Goal: Transaction & Acquisition: Purchase product/service

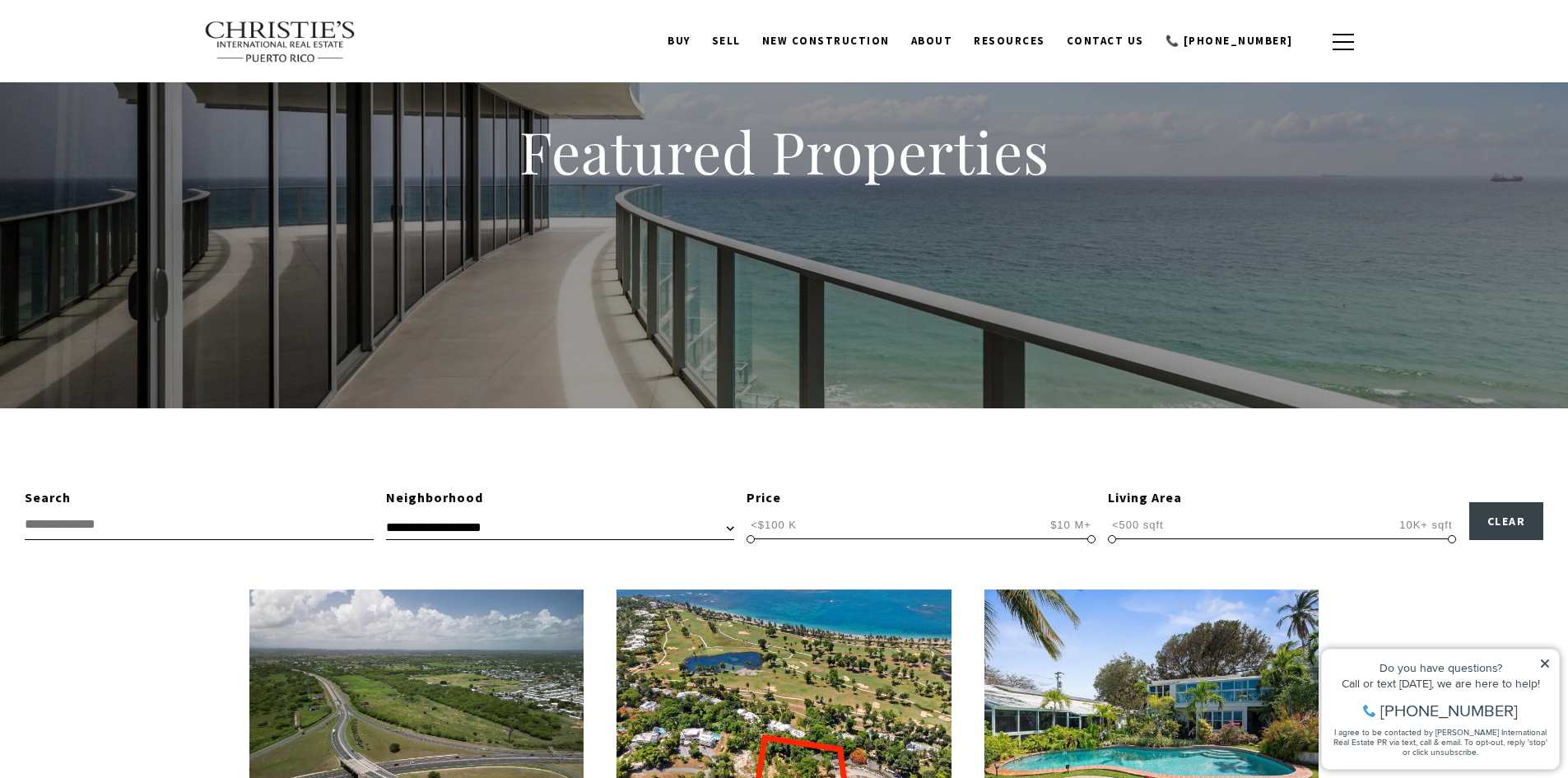
scroll to position [164, 0]
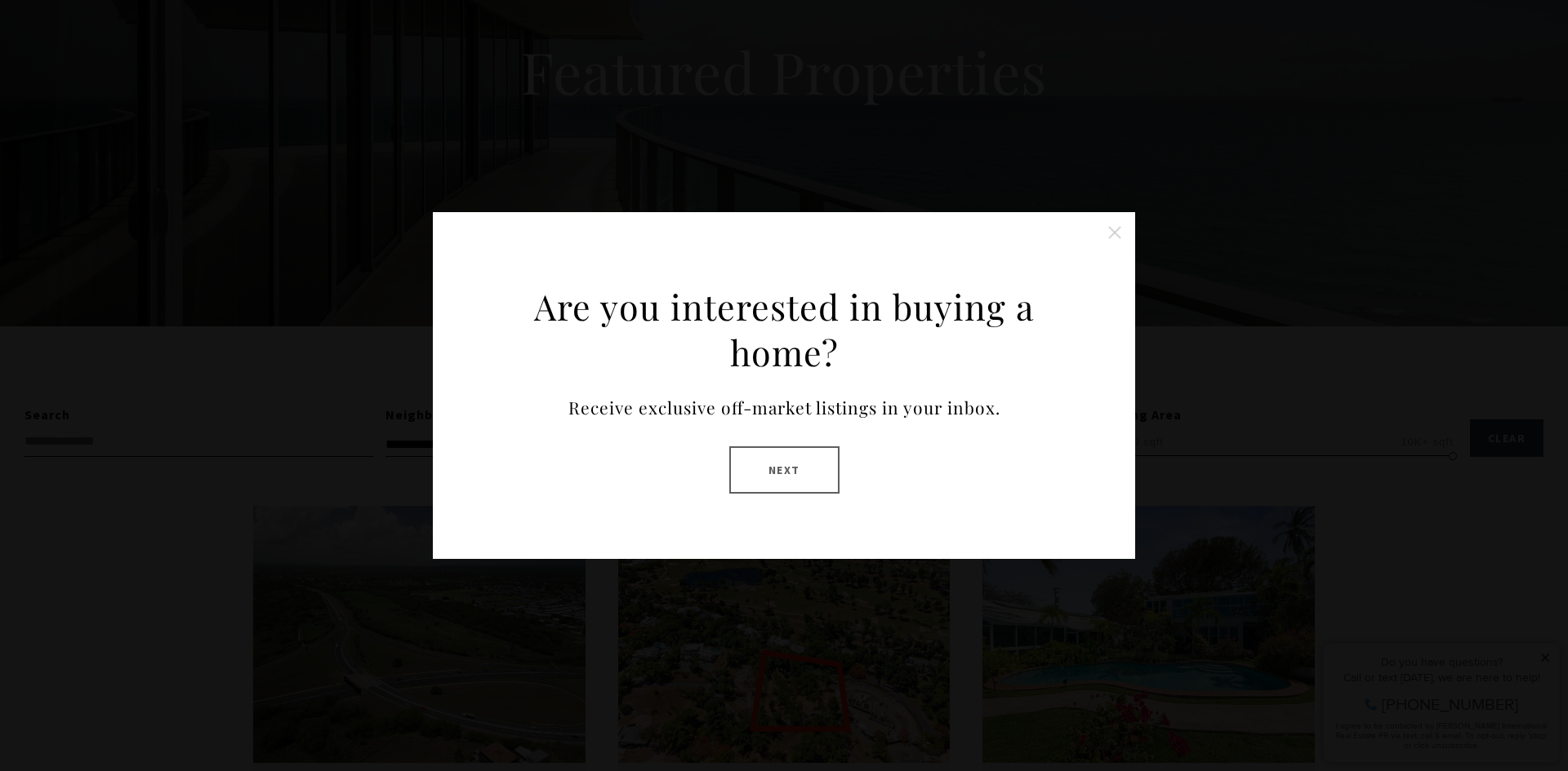
click at [801, 467] on button "Next" at bounding box center [784, 469] width 110 height 47
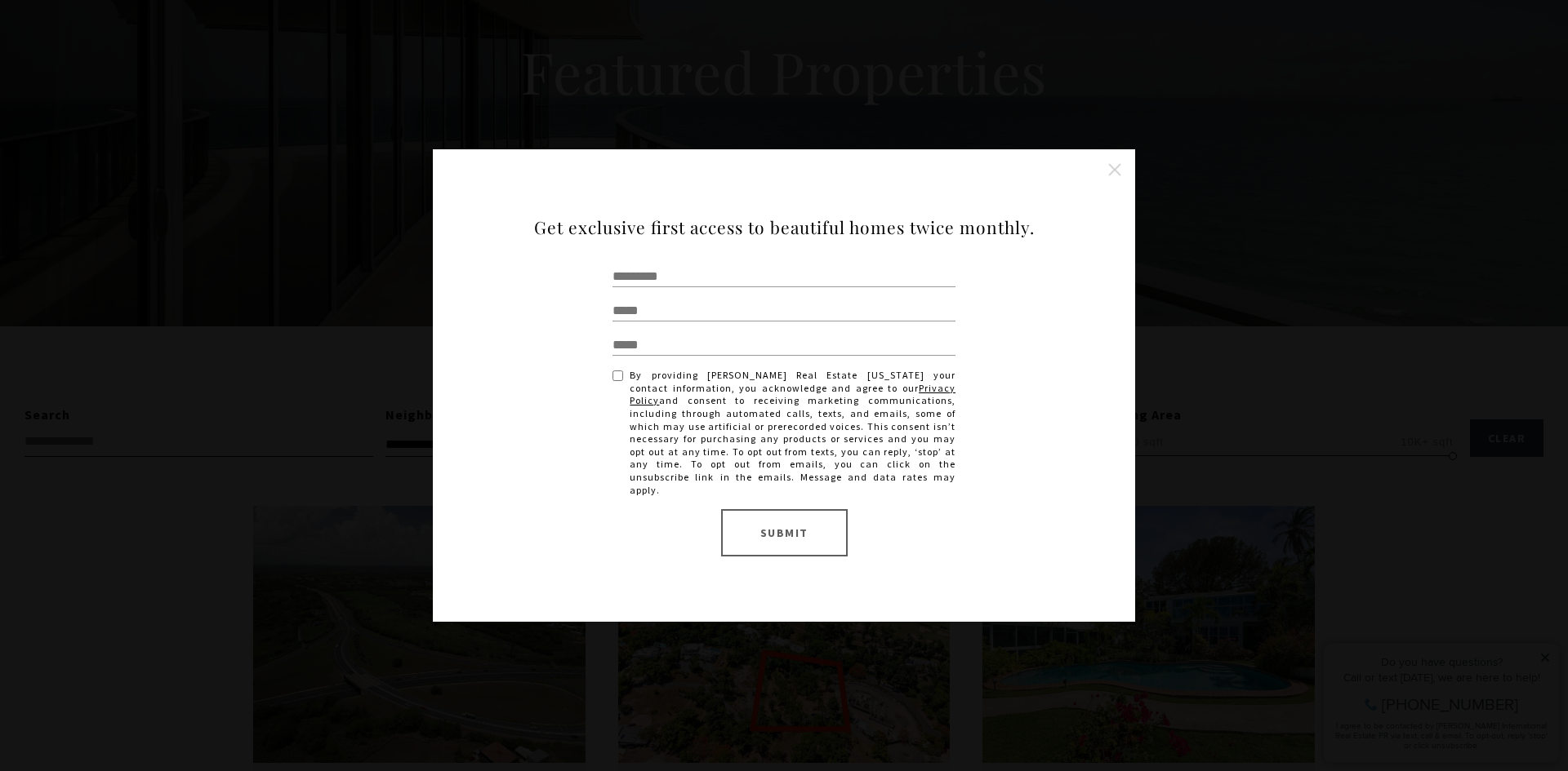
click at [1029, 7] on div "Are you interested in buying a home? Receive exclusive off-market listings in y…" at bounding box center [784, 385] width 1568 height 771
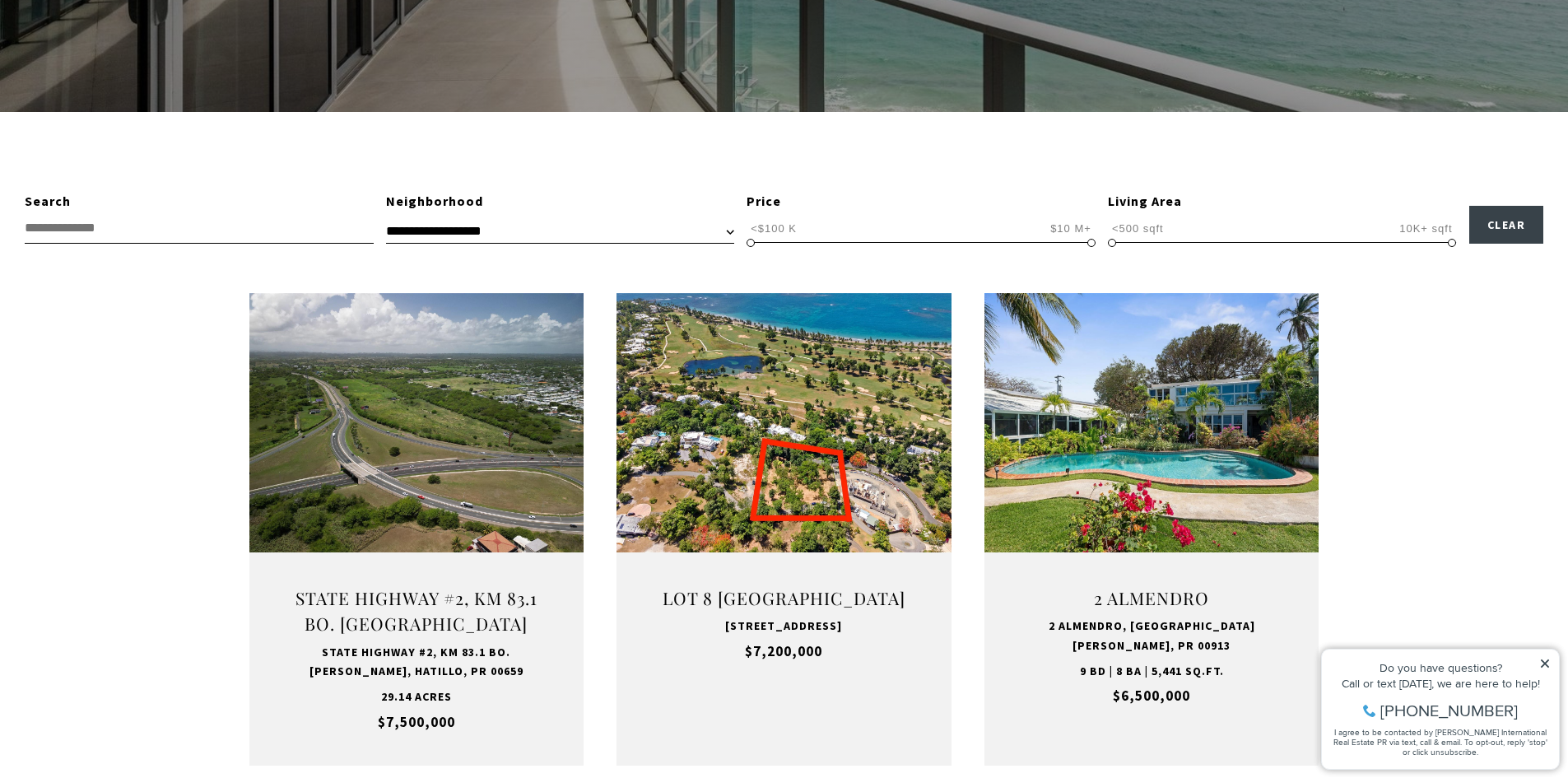
scroll to position [412, 0]
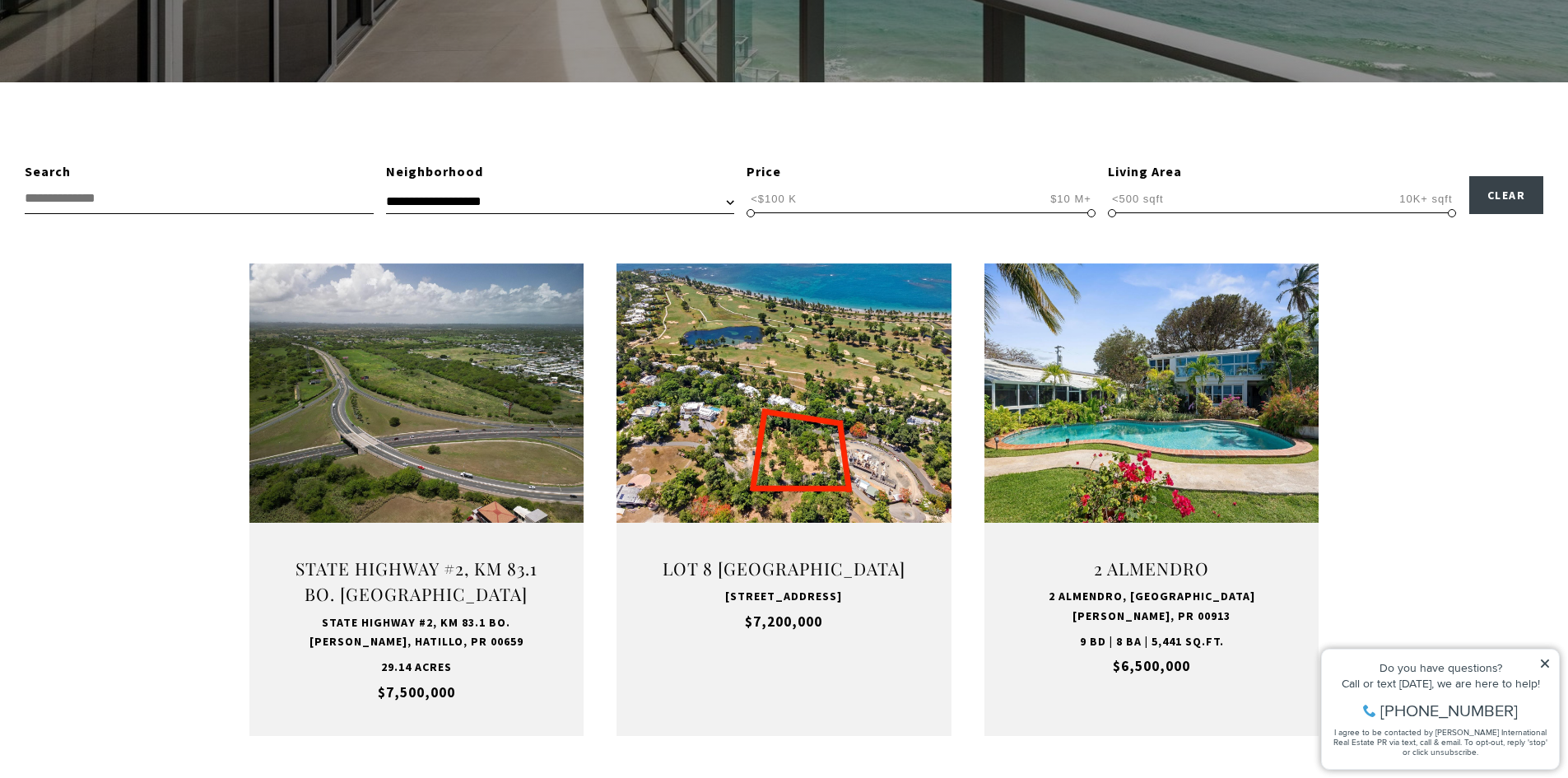
click at [303, 207] on input "text" at bounding box center [199, 199] width 349 height 31
click at [438, 207] on select "**********" at bounding box center [559, 202] width 348 height 24
select select "**********"
click at [386, 190] on select "**********" at bounding box center [559, 202] width 348 height 24
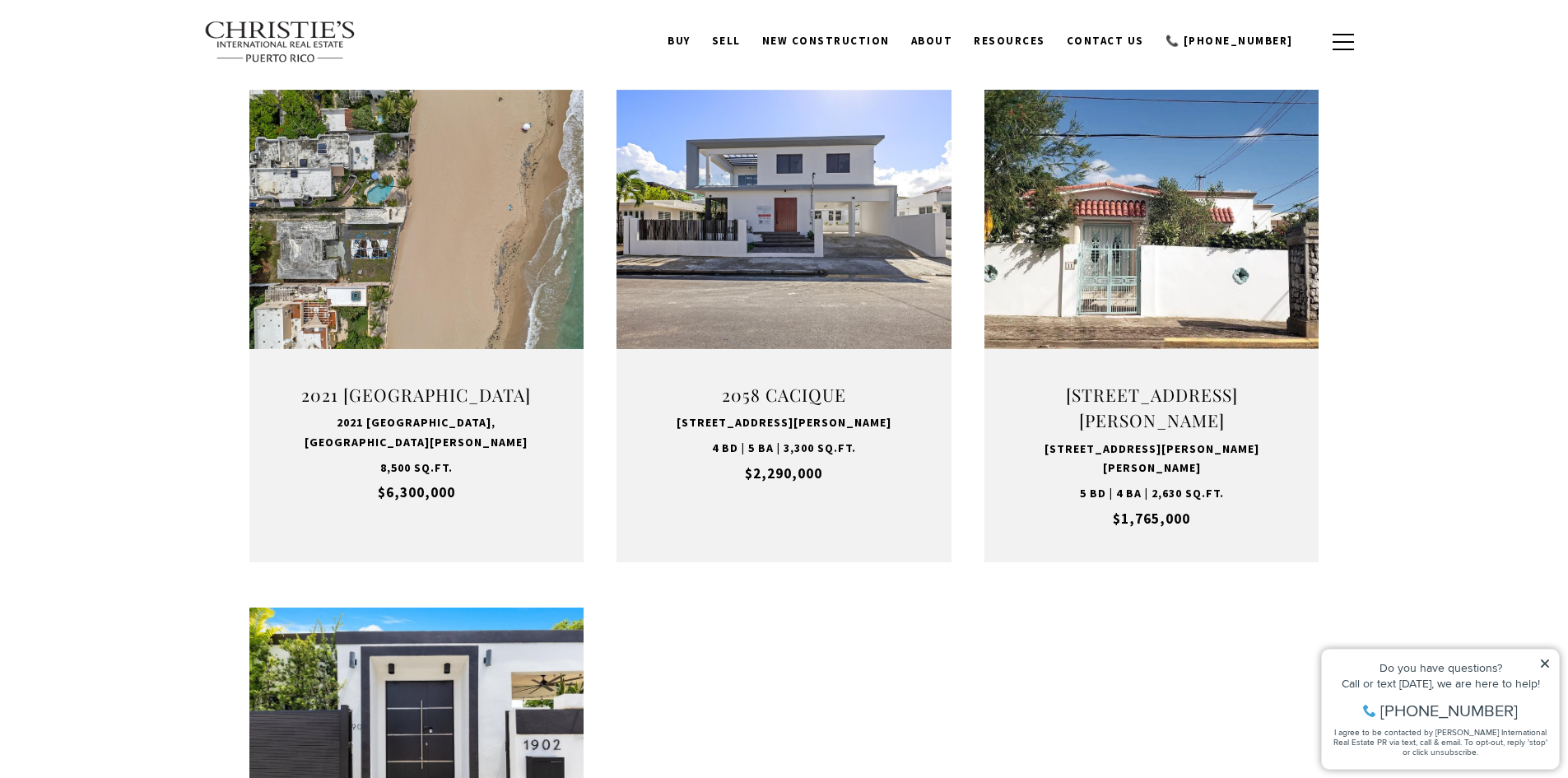
scroll to position [576, 0]
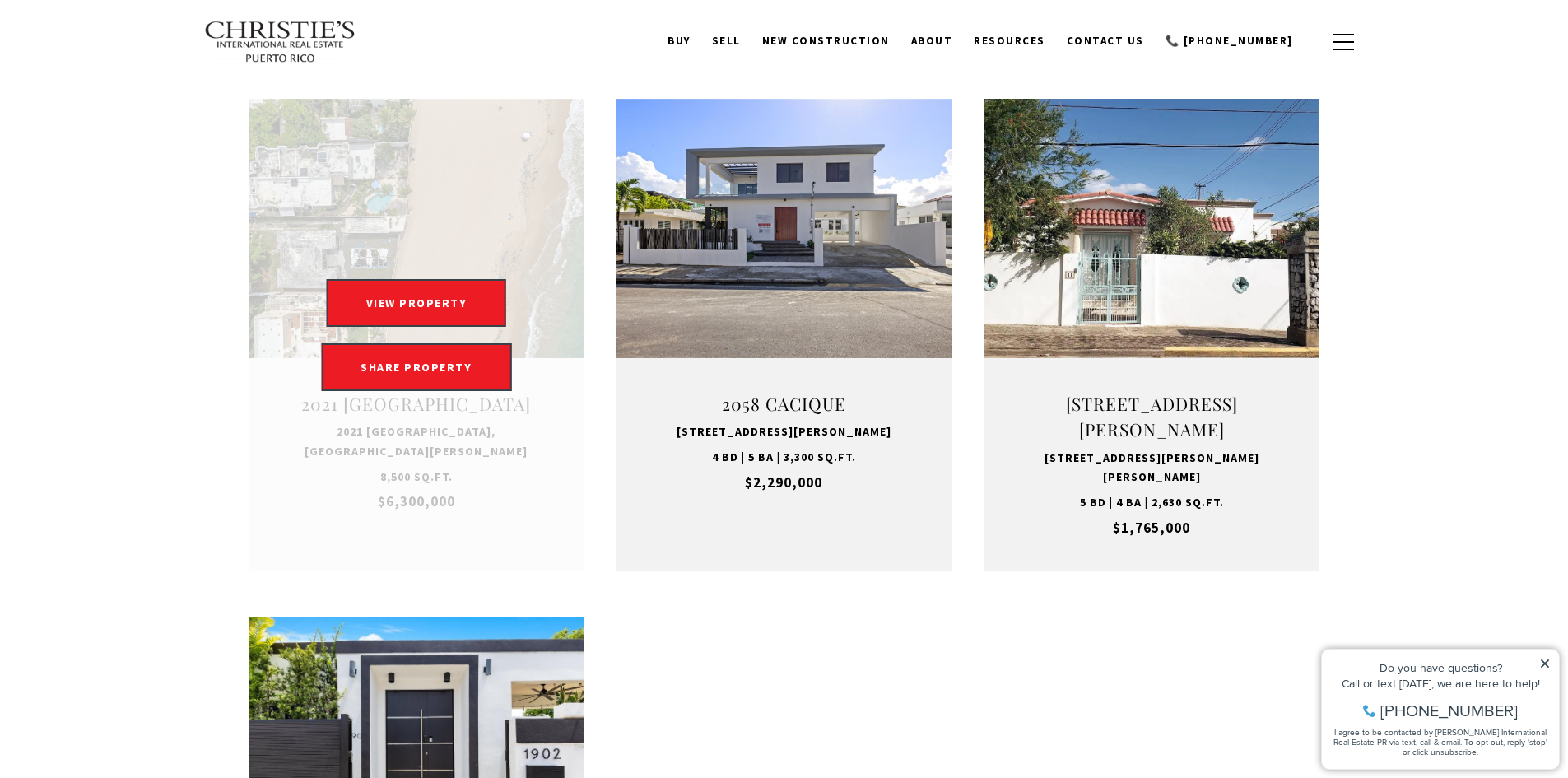
click at [509, 469] on link "Open this option" at bounding box center [416, 334] width 335 height 473
click at [448, 279] on button "VIEW PROPERTY" at bounding box center [417, 303] width 181 height 48
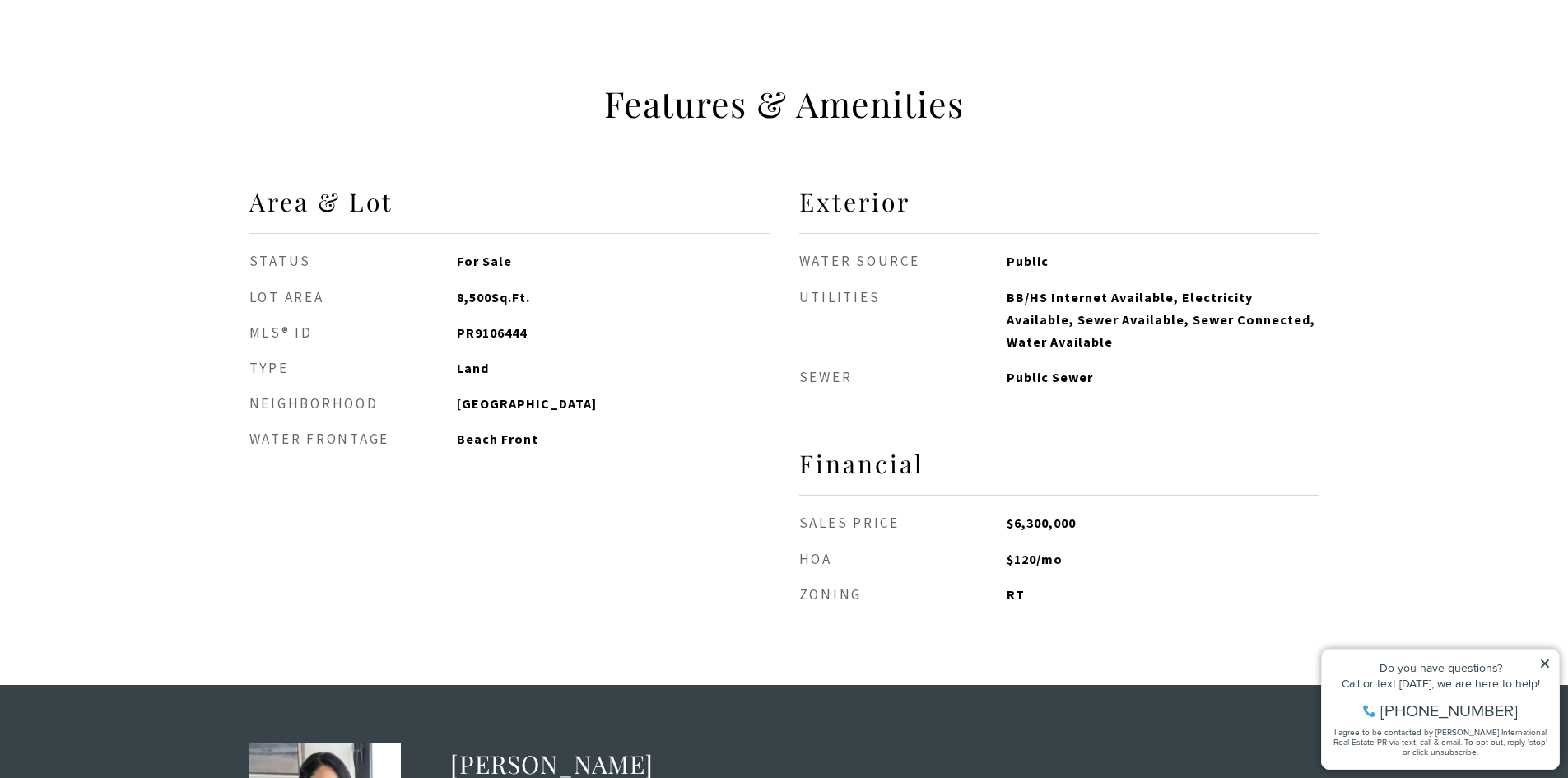
scroll to position [1482, 0]
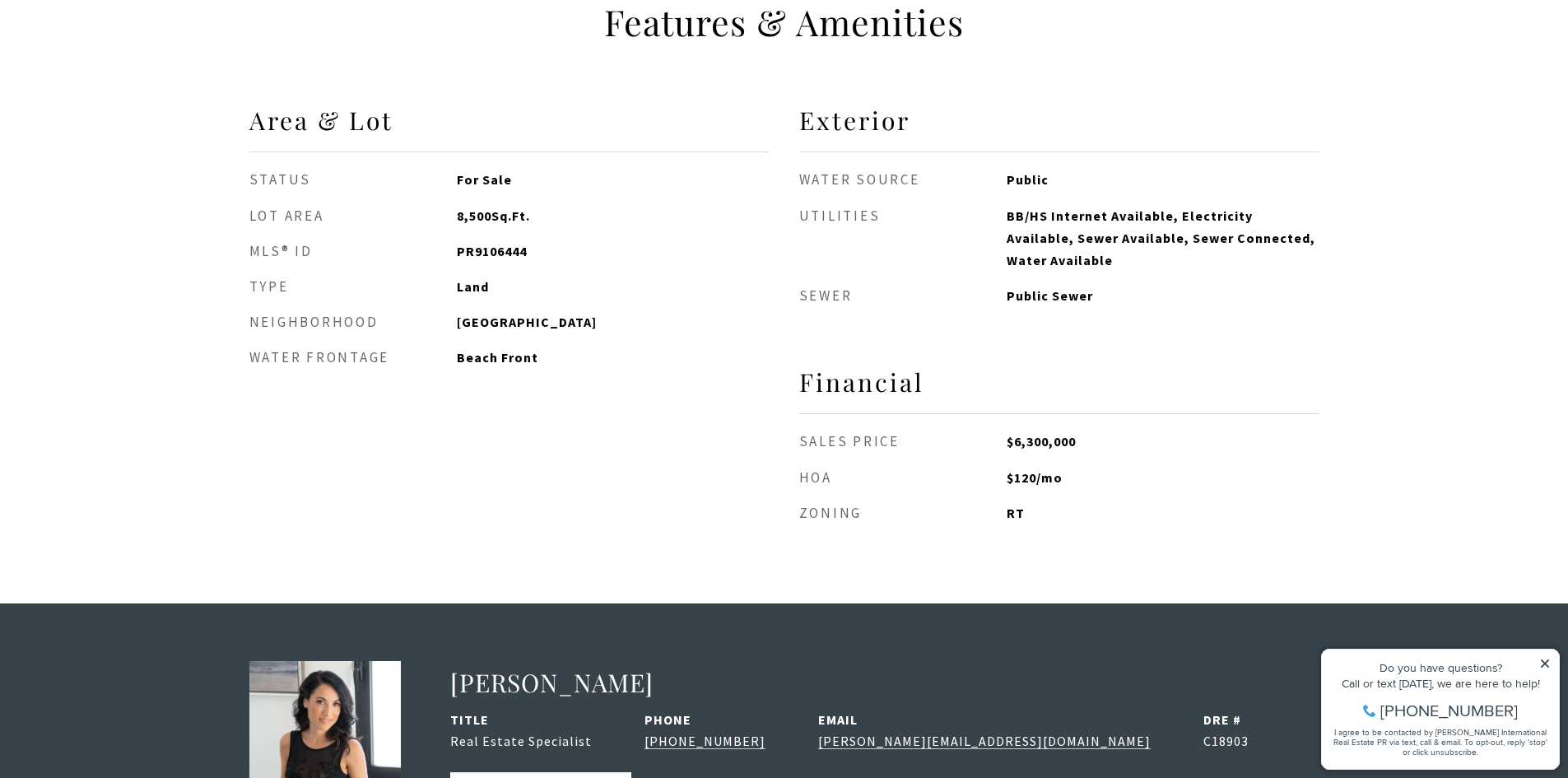
click at [602, 318] on ul "Status For Sale Lot Area 8,500 Sq.Ft. MLS® ID PR9106444 Type Land Neighborhood …" at bounding box center [509, 268] width 520 height 200
click at [494, 276] on span "Land" at bounding box center [612, 286] width 312 height 23
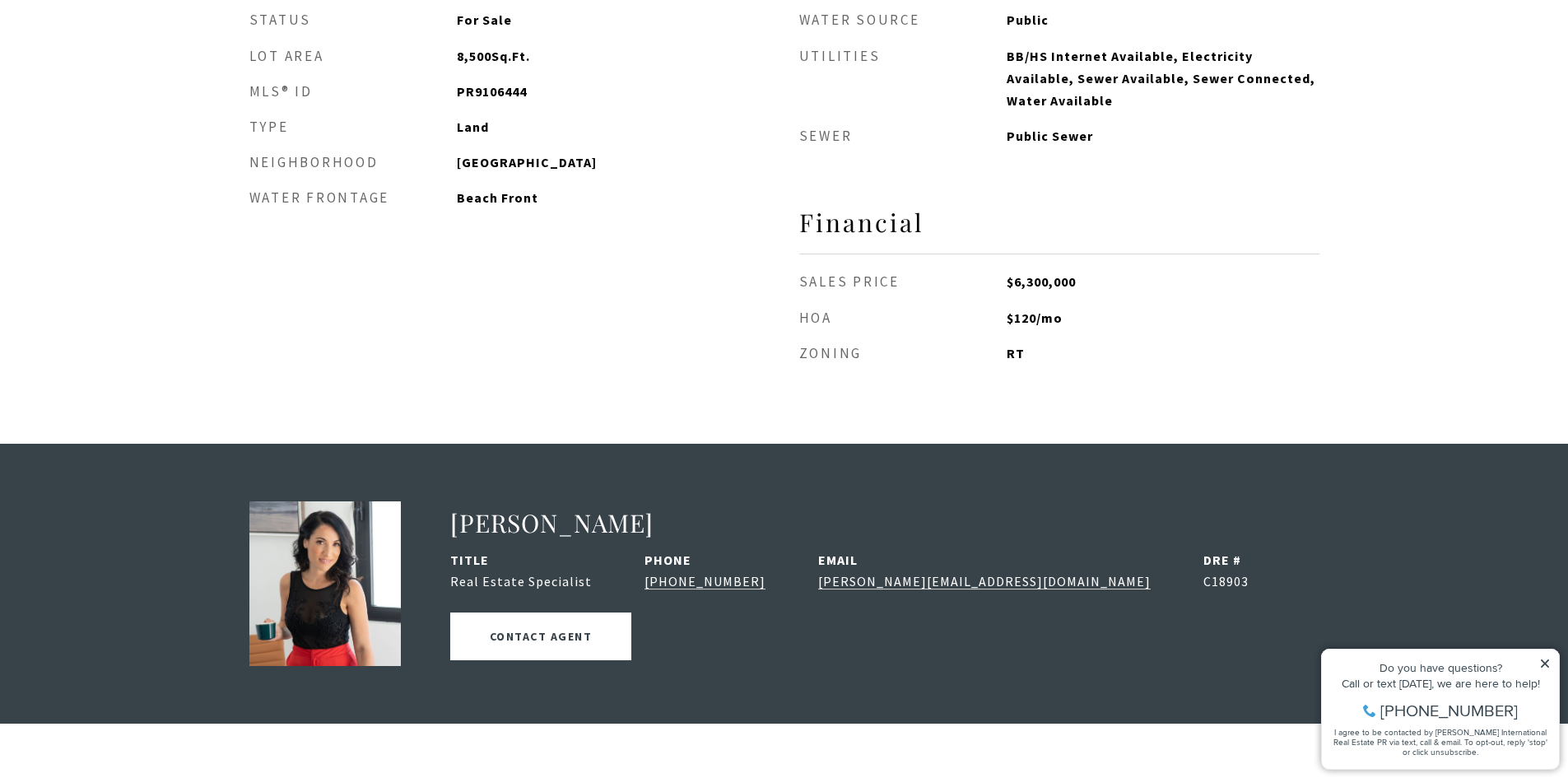
scroll to position [1729, 0]
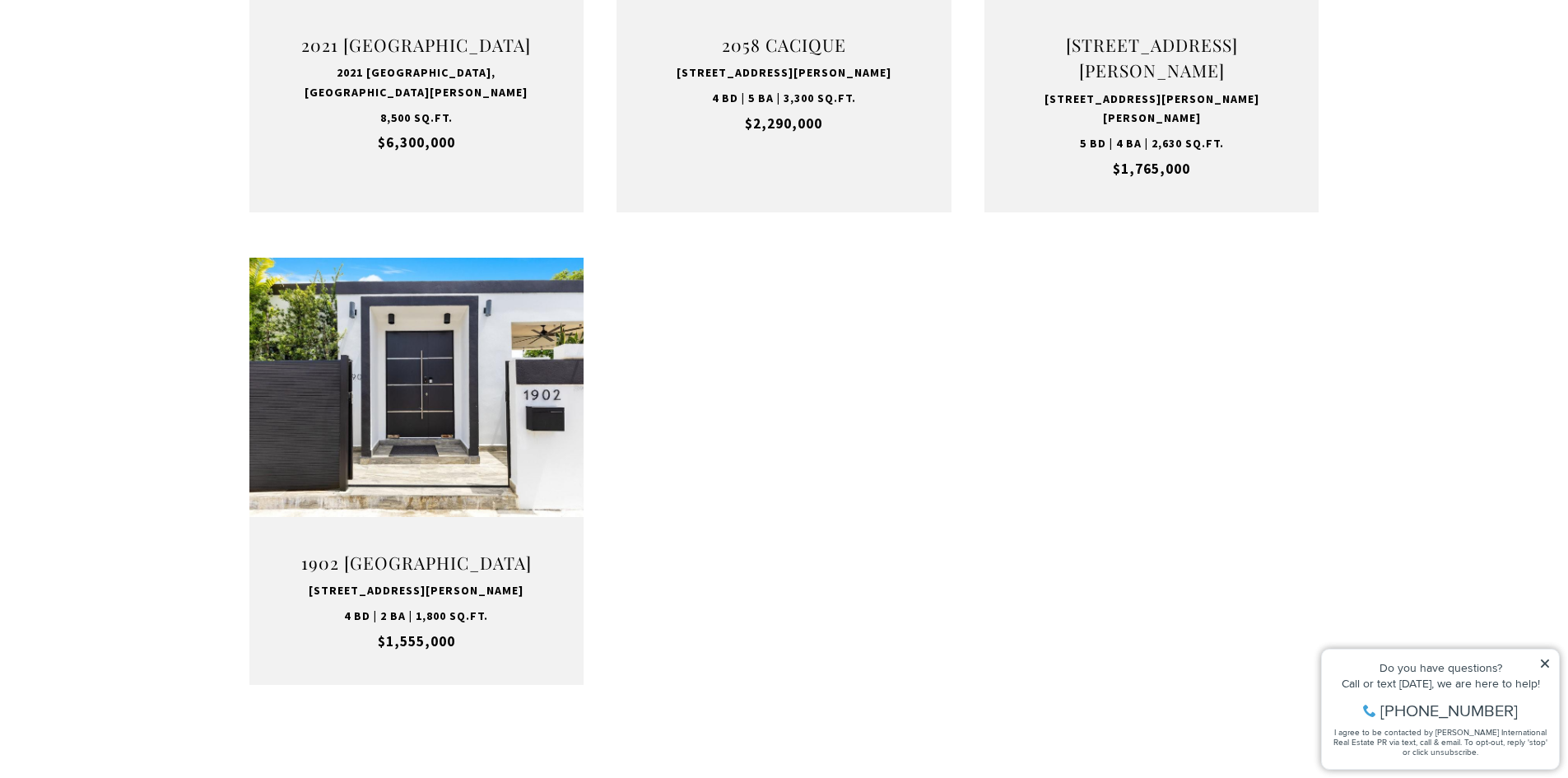
scroll to position [989, 0]
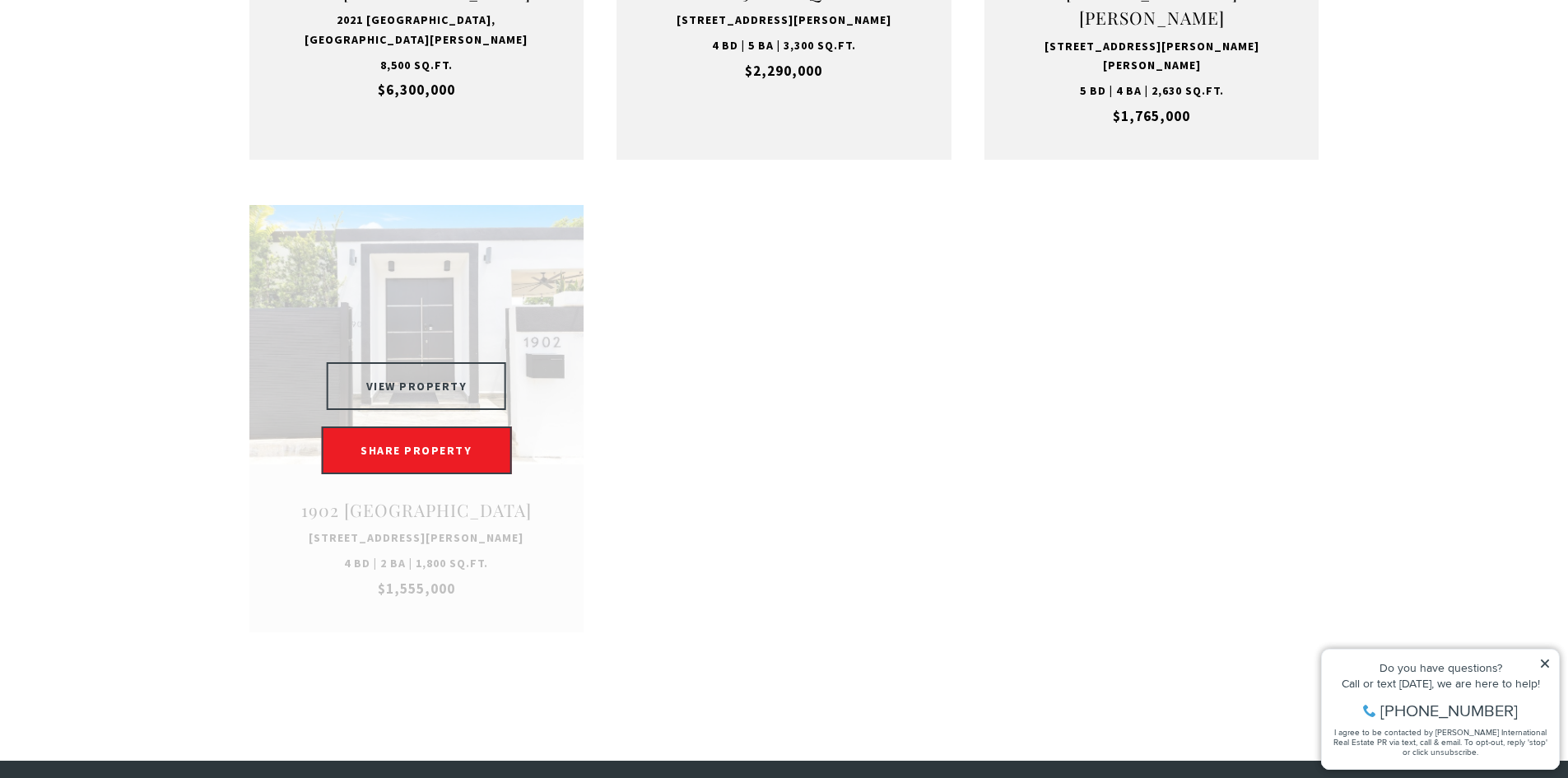
click at [455, 362] on button "VIEW PROPERTY" at bounding box center [417, 386] width 181 height 48
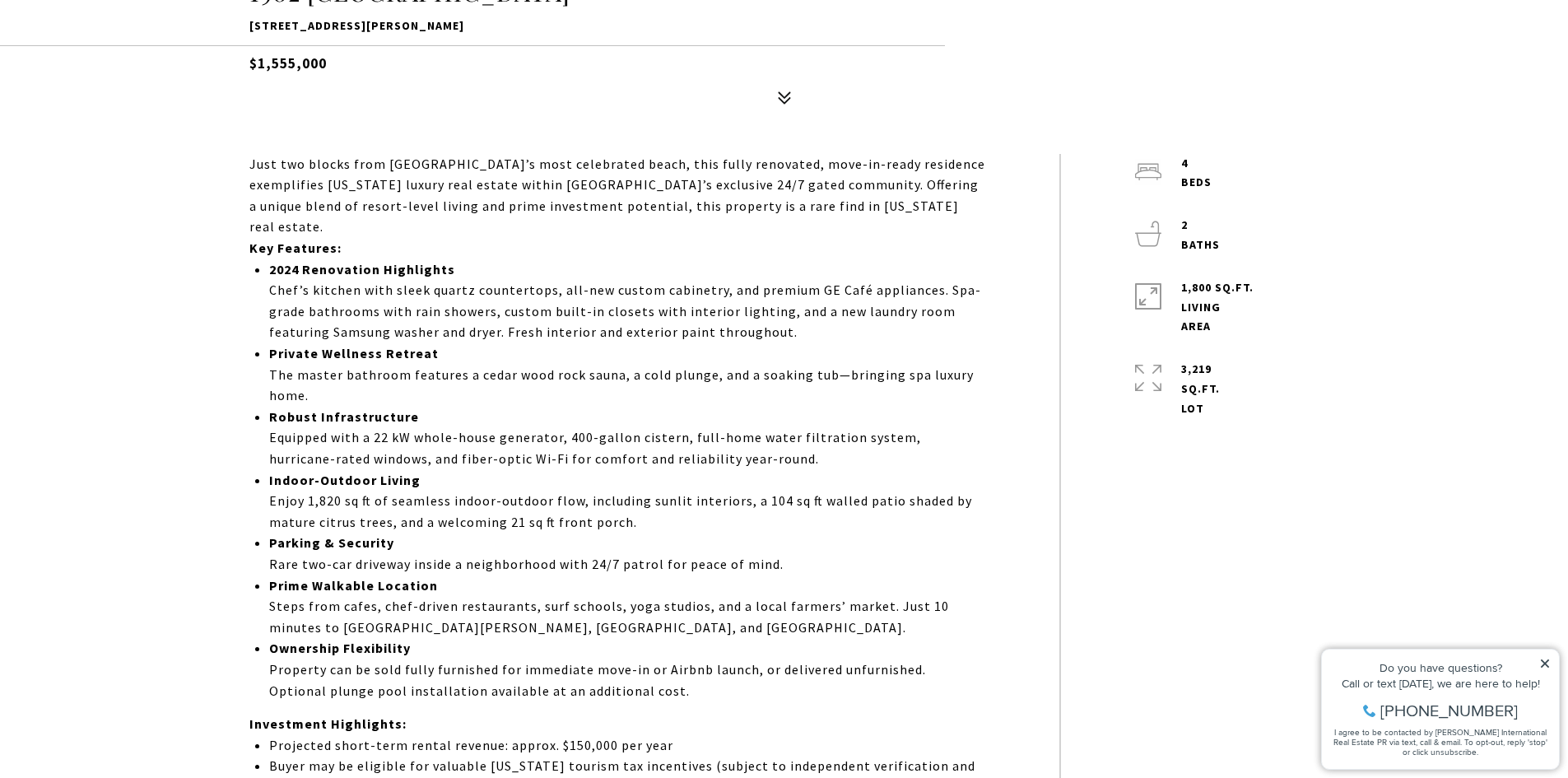
scroll to position [905, 0]
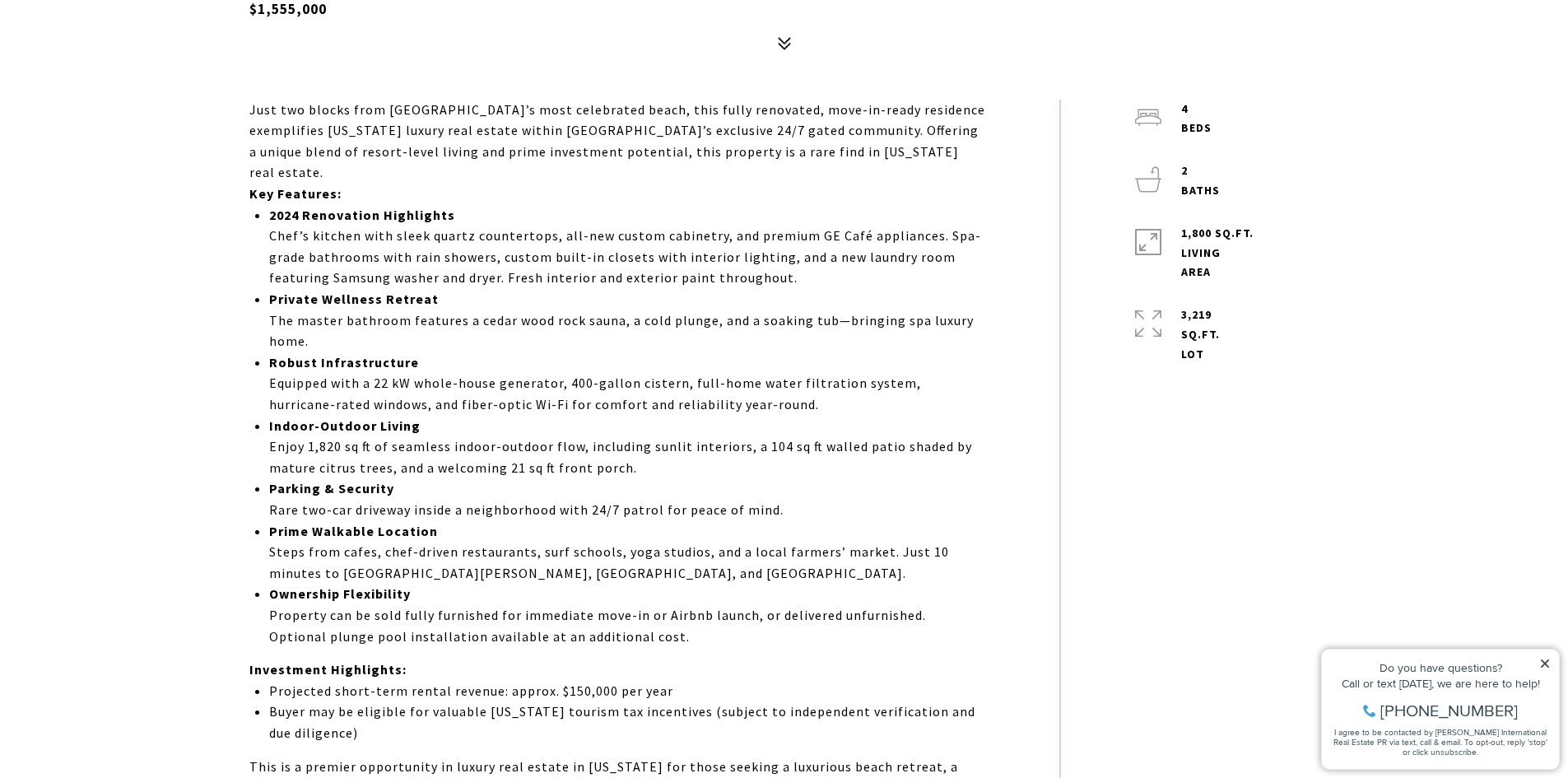
click at [577, 366] on p "Robust Infrastructure Equipped with a 22 kW whole-house generator, 400-gallon c…" at bounding box center [627, 384] width 715 height 63
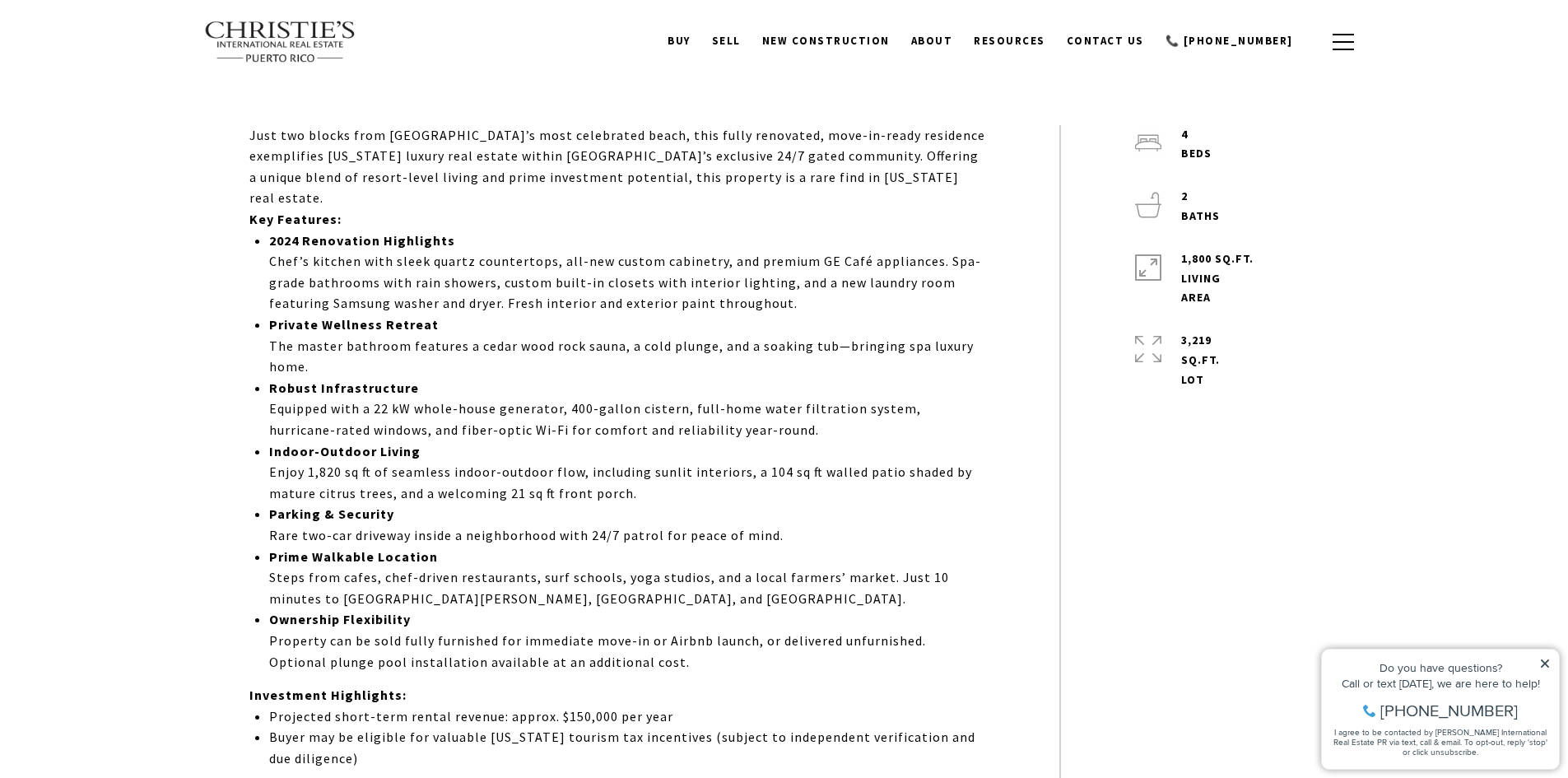
scroll to position [823, 0]
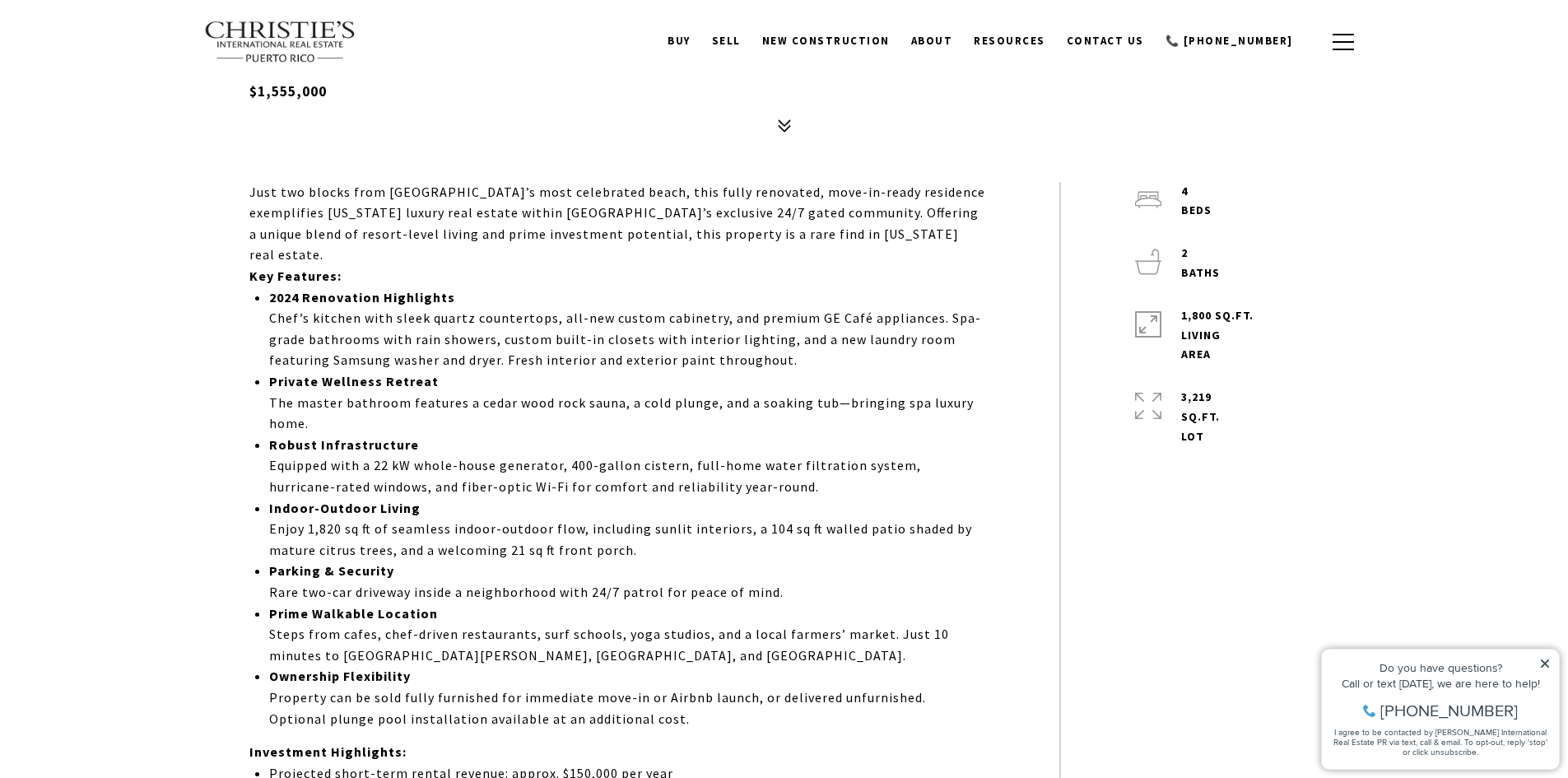
click at [650, 296] on p "2024 Renovation Highlights Chef’s kitchen with sleek quartz countertops, all-ne…" at bounding box center [627, 329] width 715 height 84
click at [604, 305] on p "2024 Renovation Highlights Chef’s kitchen with sleek quartz countertops, all-ne…" at bounding box center [627, 329] width 715 height 84
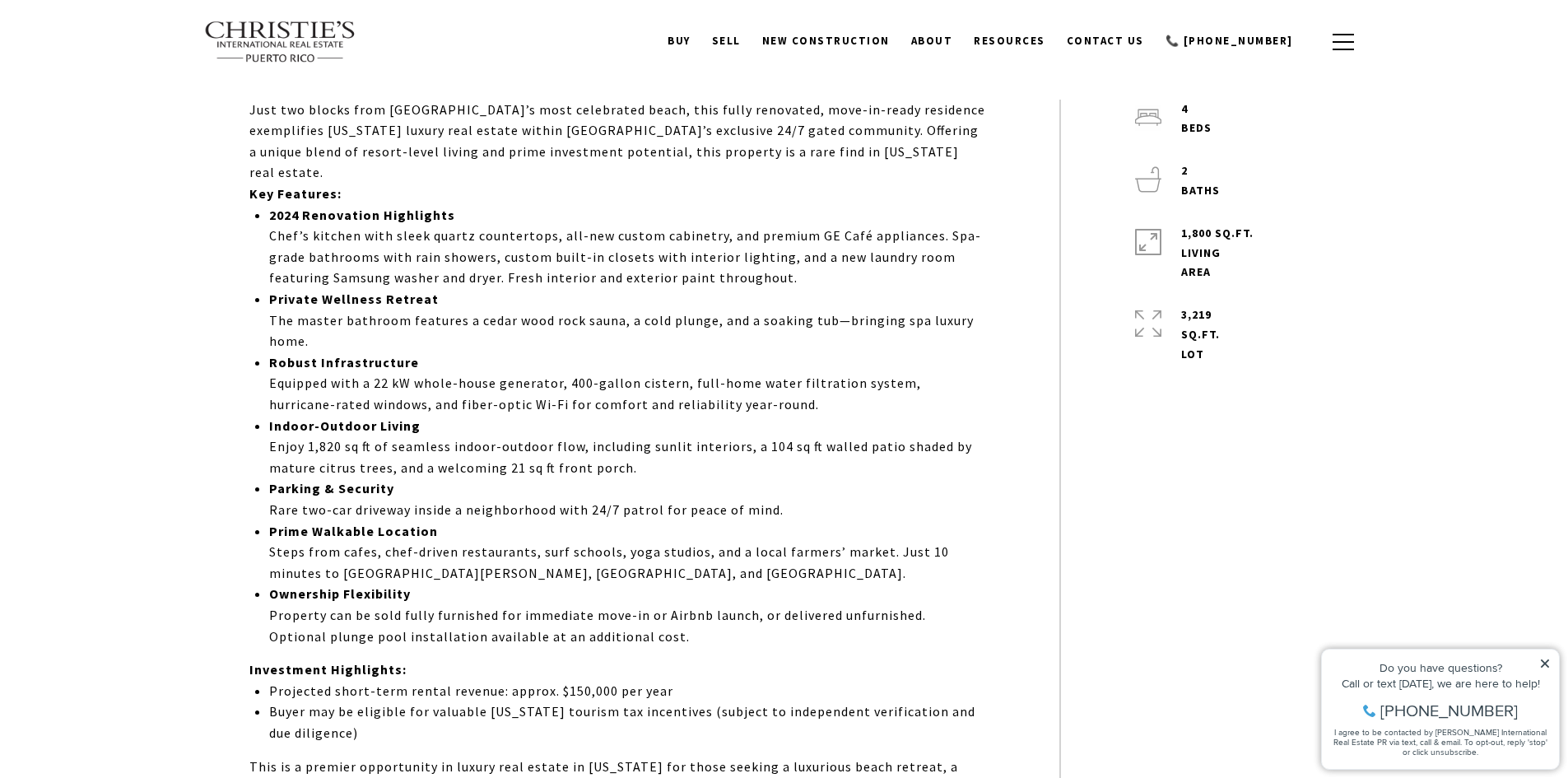
click at [604, 319] on p "Private Wellness Retreat The master bathroom features a cedar wood rock sauna, …" at bounding box center [627, 321] width 715 height 63
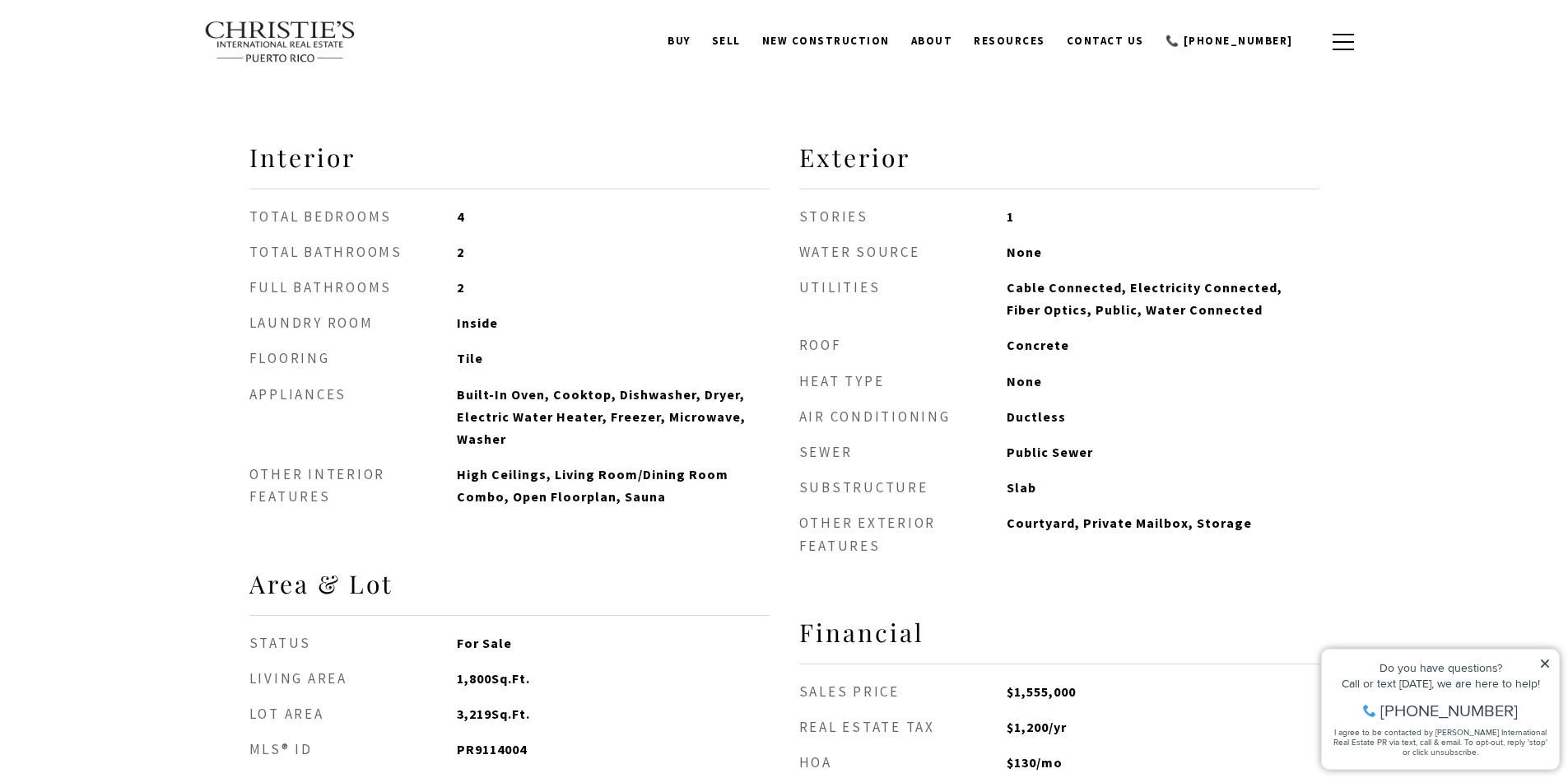
click at [604, 348] on span "Tile" at bounding box center [612, 359] width 312 height 23
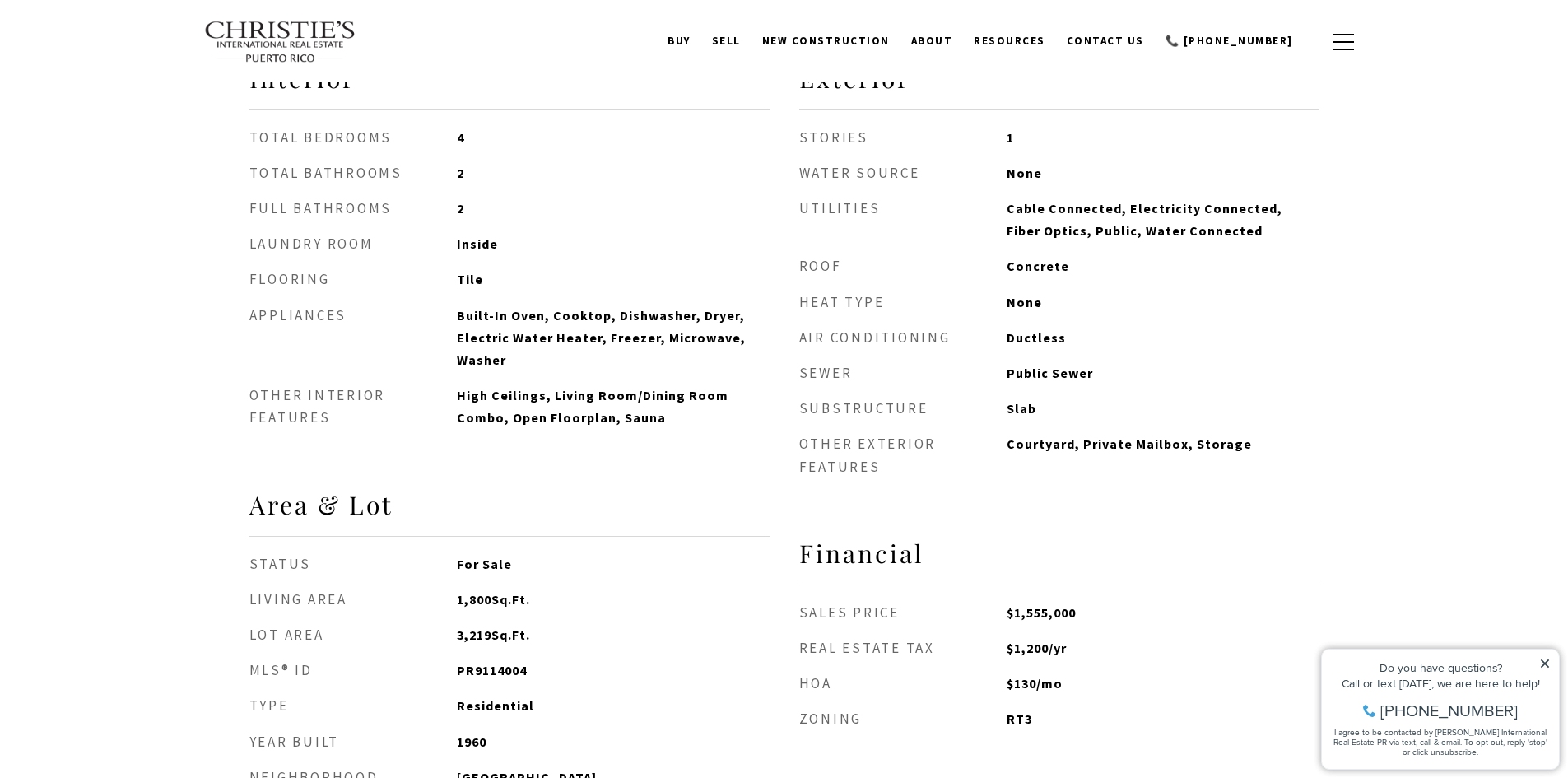
scroll to position [2058, 0]
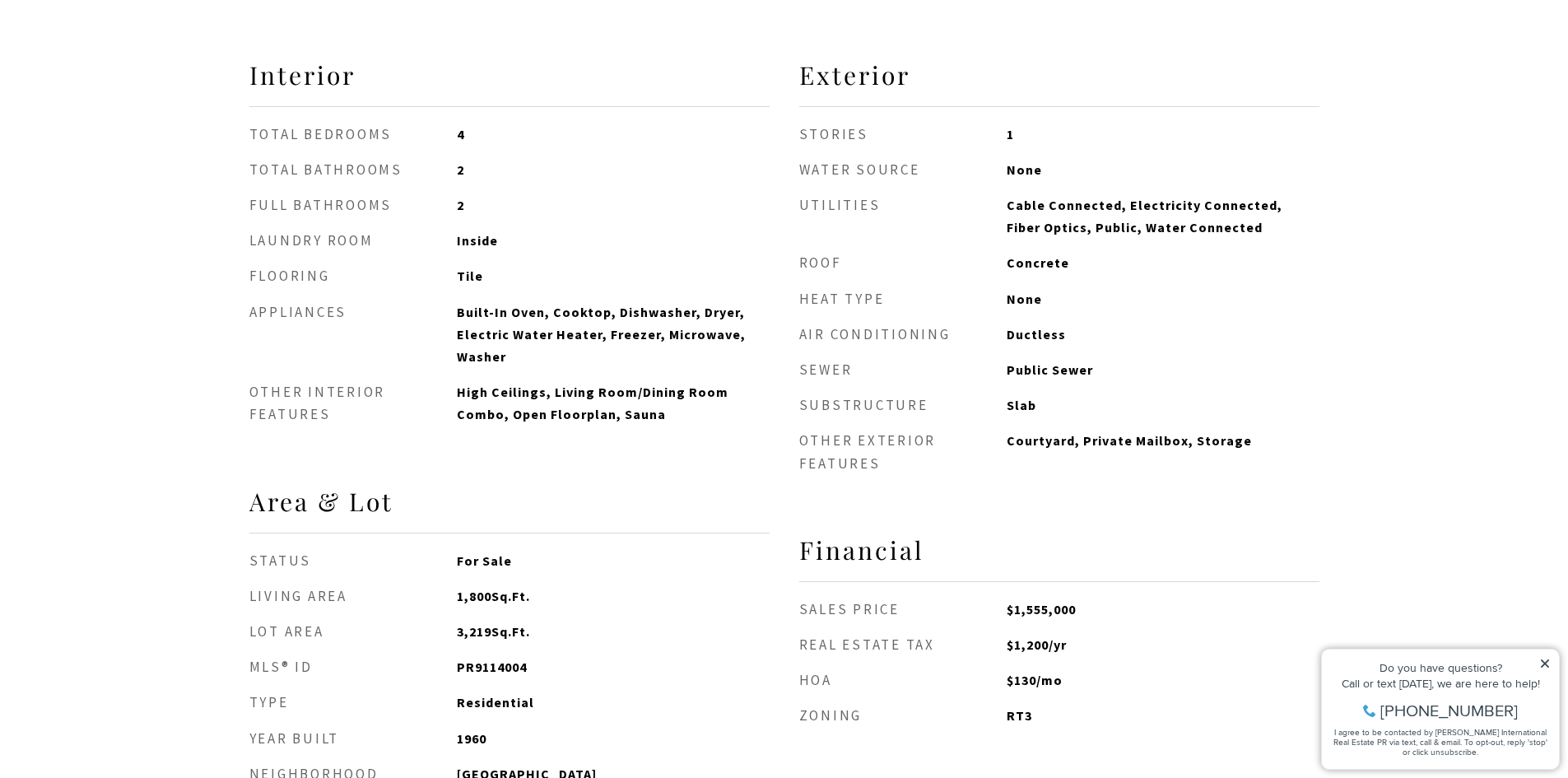
click at [665, 428] on div "Interior total bedrooms 4 Total bathrooms 2 full bathrooms 2 Laundry room Insid…" at bounding box center [509, 423] width 520 height 726
click at [664, 430] on div "Interior total bedrooms 4 Total bathrooms 2 full bathrooms 2 Laundry room Insid…" at bounding box center [509, 423] width 520 height 726
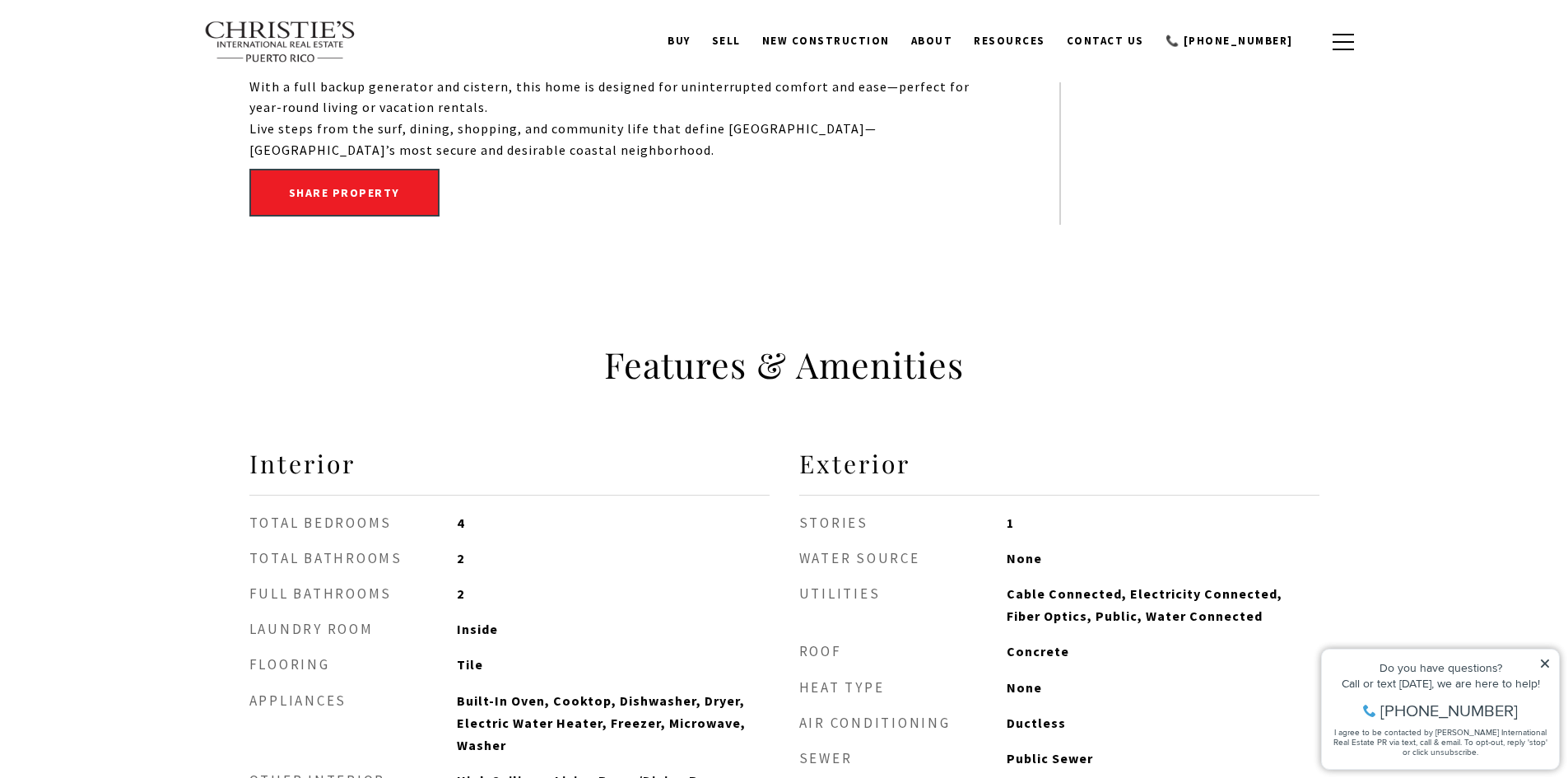
scroll to position [1647, 0]
